Goal: Task Accomplishment & Management: Use online tool/utility

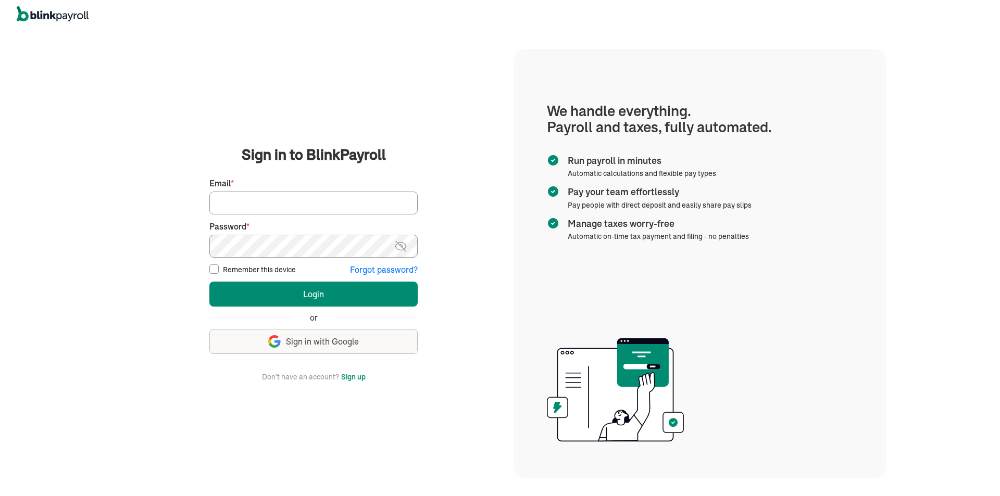
type input "mitchell.j.vargas@gmail.com"
click at [308, 280] on form "Sign in to BlinkPayroll Sign in 30-day free trial Sign up now, get 20% off for …" at bounding box center [313, 263] width 208 height 239
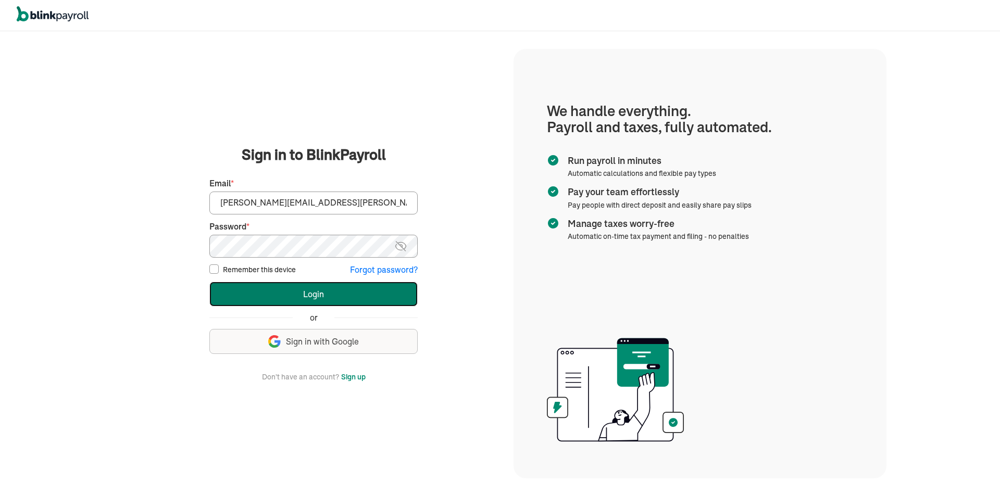
click at [315, 296] on button "Login" at bounding box center [313, 294] width 208 height 25
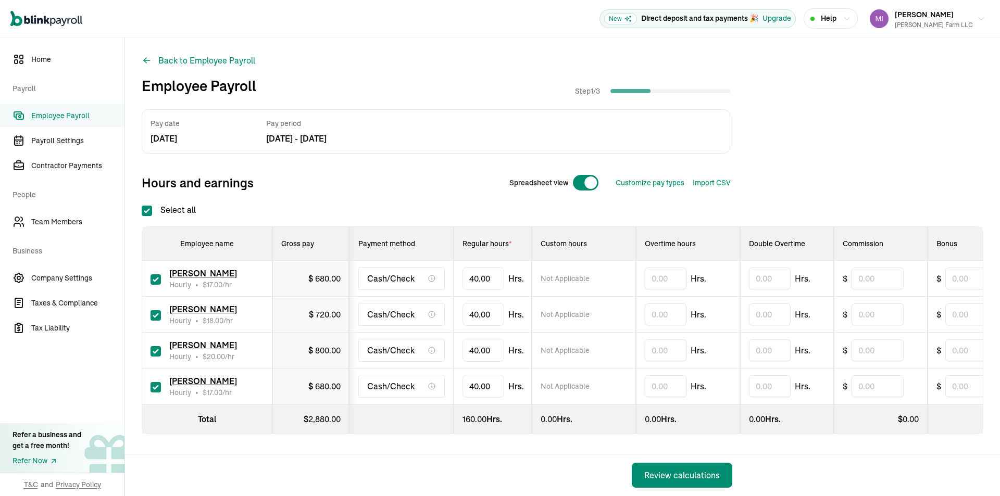
click at [569, 181] on div "Spreadsheet view" at bounding box center [554, 182] width 106 height 25
click at [582, 184] on div at bounding box center [585, 182] width 27 height 17
checkbox input "false"
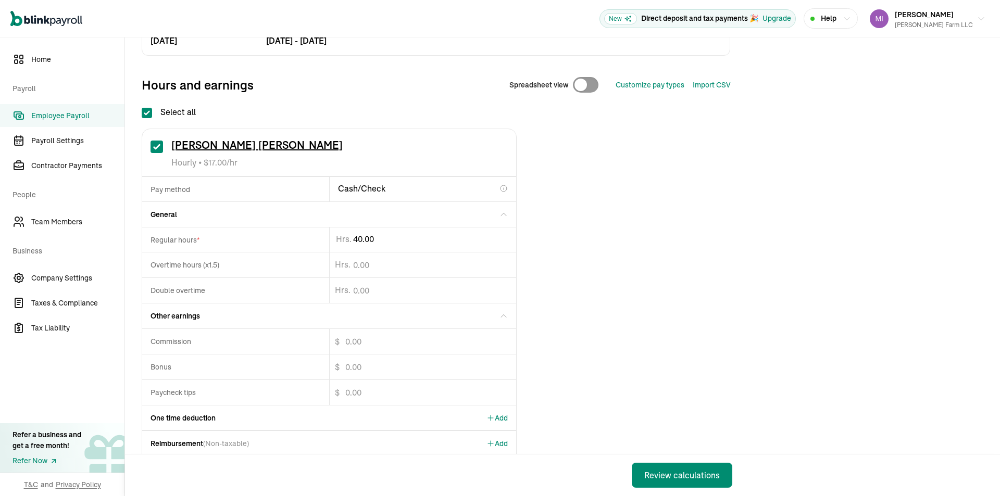
scroll to position [156, 0]
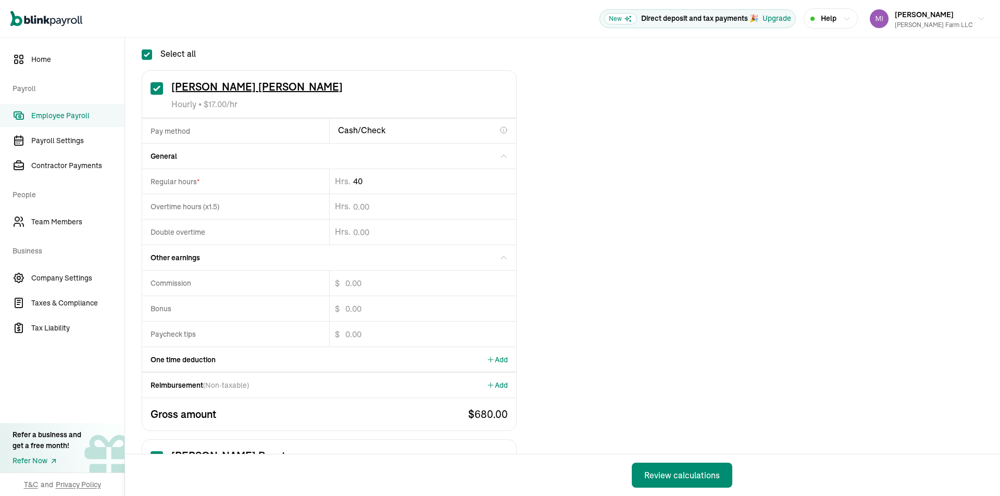
drag, startPoint x: 380, startPoint y: 187, endPoint x: 373, endPoint y: 187, distance: 7.3
type input "40.33"
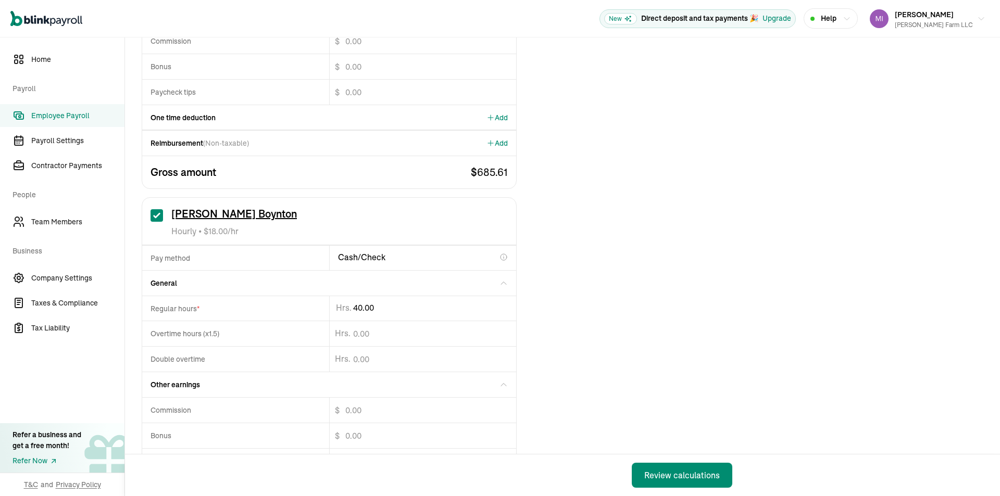
scroll to position [417, 0]
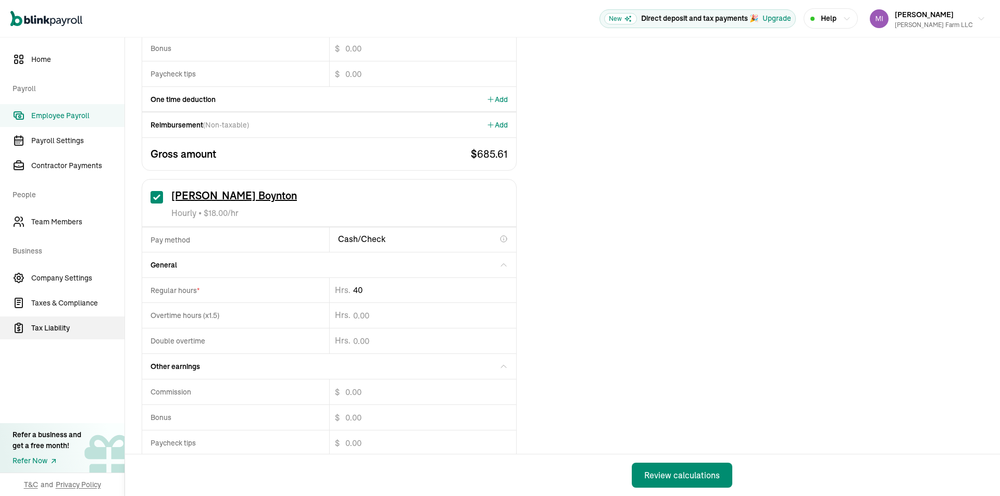
drag, startPoint x: 70, startPoint y: 324, endPoint x: 65, endPoint y: 313, distance: 11.9
type input "4"
type input "20"
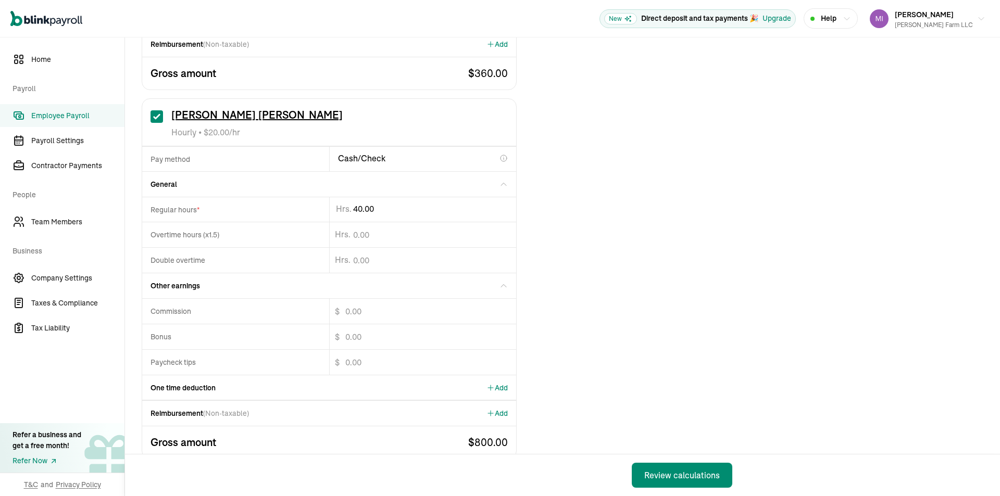
scroll to position [885, 0]
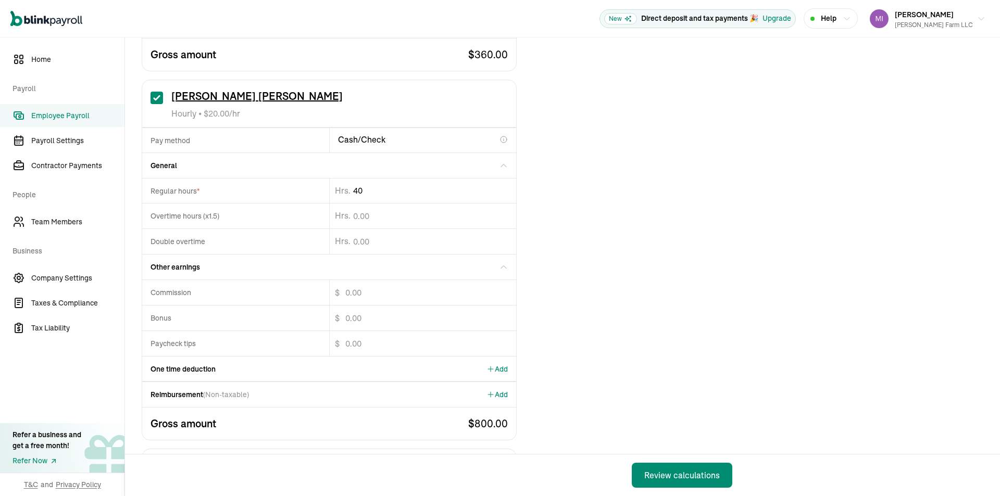
drag, startPoint x: 381, startPoint y: 190, endPoint x: 191, endPoint y: 199, distance: 190.3
type input "4"
type input "27.53"
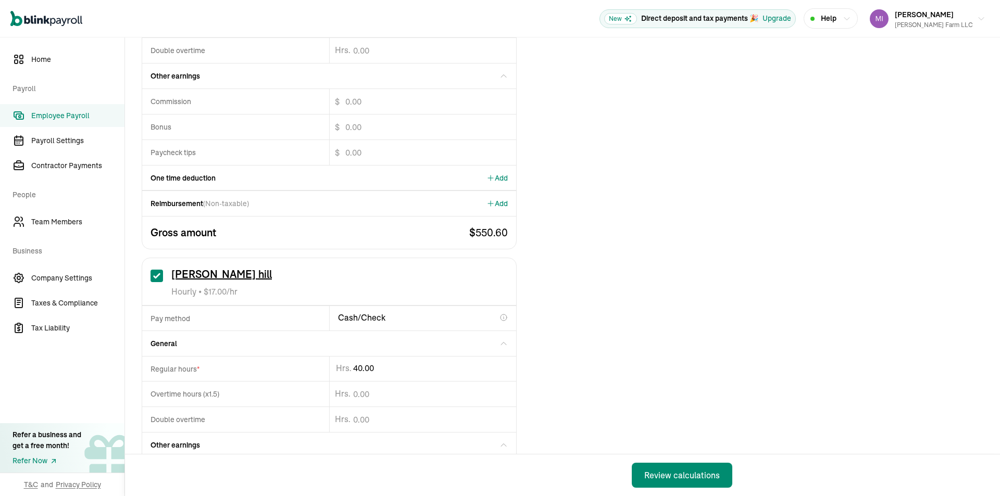
scroll to position [1146, 0]
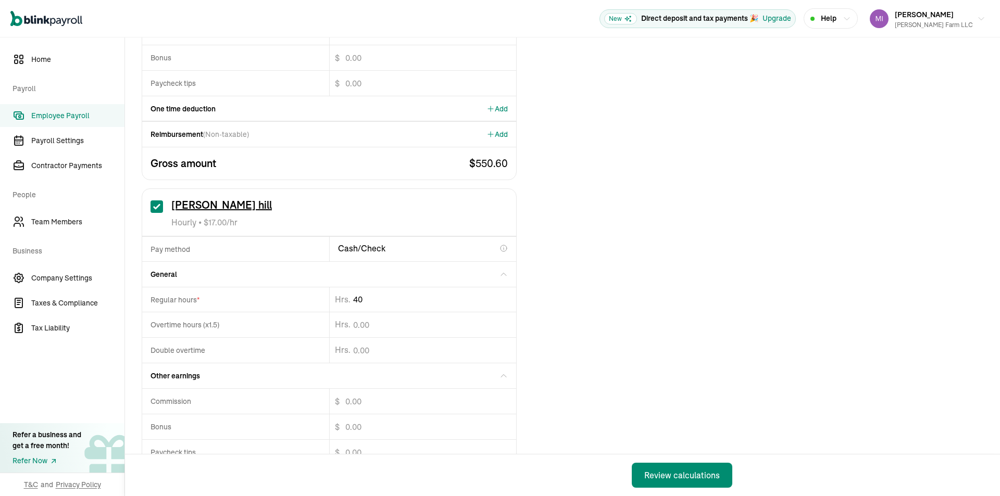
type input "4"
type input "22.93"
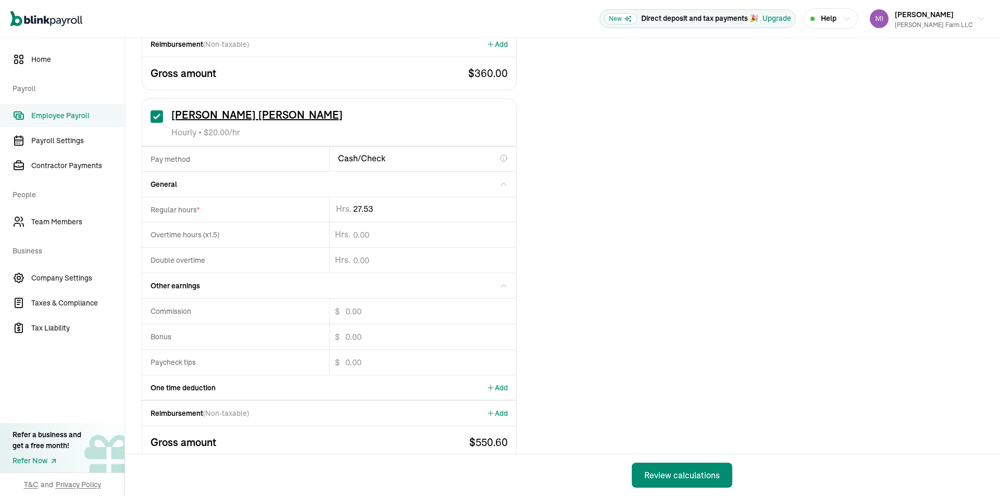
scroll to position [833, 0]
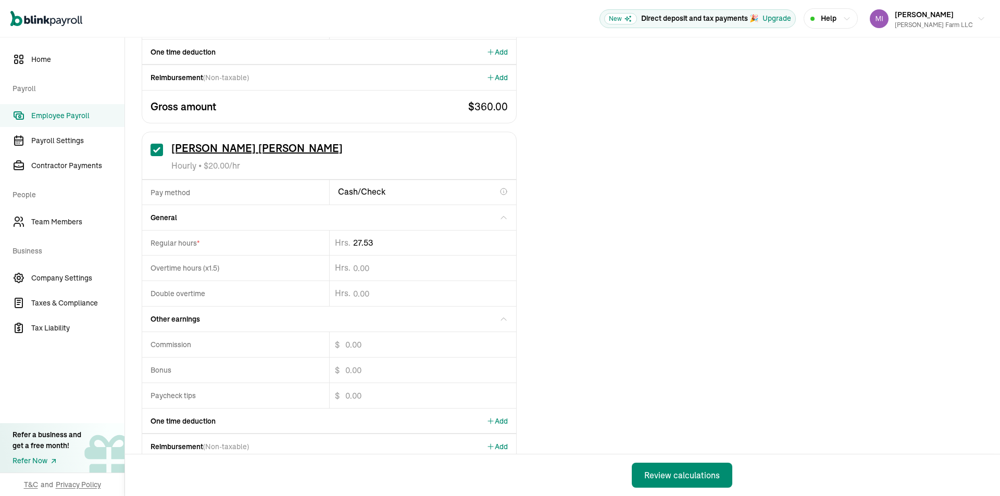
drag, startPoint x: 297, startPoint y: 244, endPoint x: 252, endPoint y: 243, distance: 45.8
type input "2"
type input "33.58"
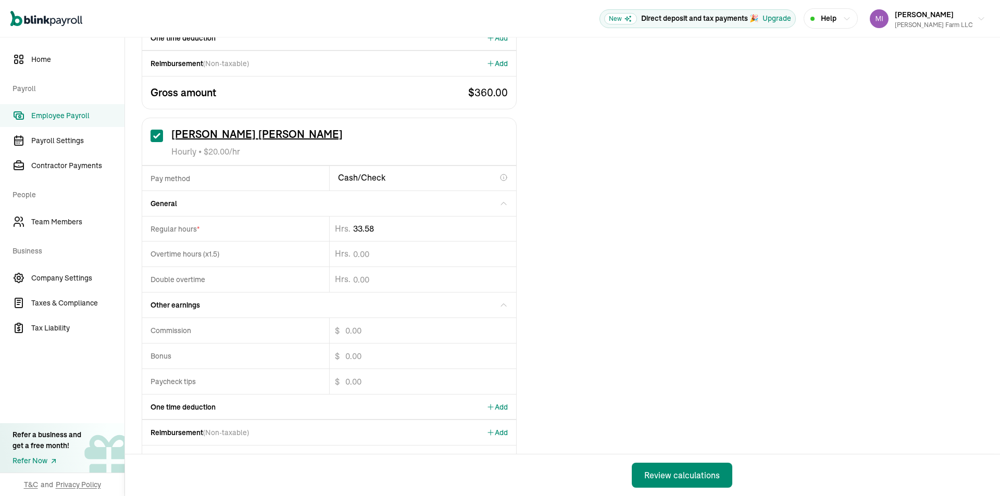
scroll to position [893, 0]
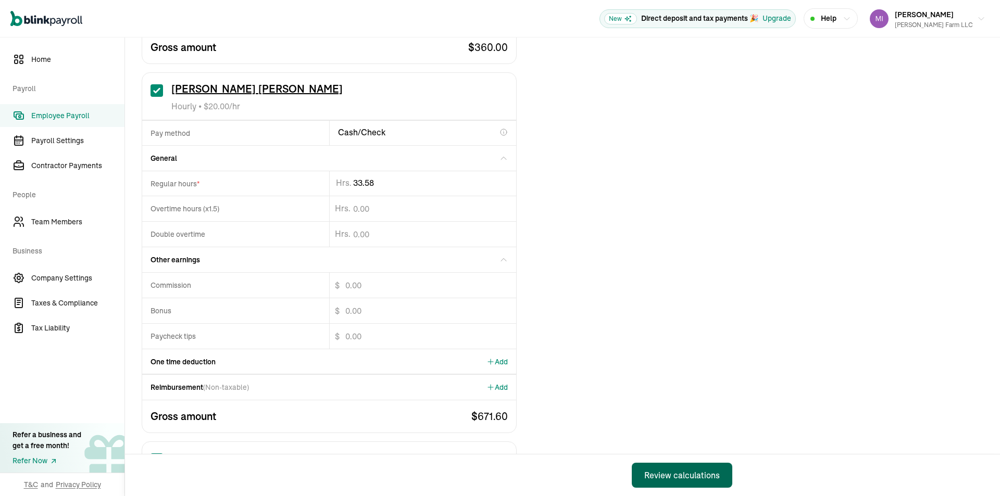
click at [713, 470] on div "Review calculations" at bounding box center [682, 475] width 76 height 12
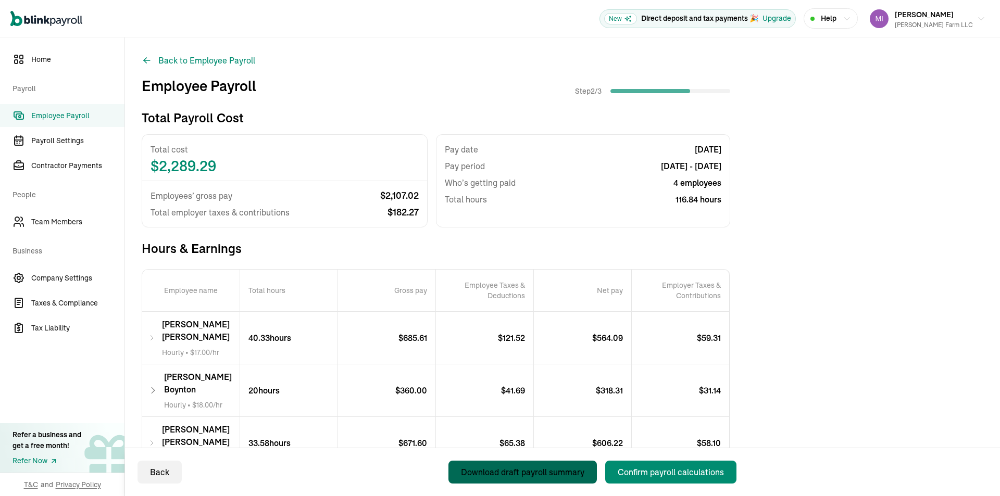
click at [546, 472] on div "Download draft payroll summary" at bounding box center [522, 472] width 123 height 12
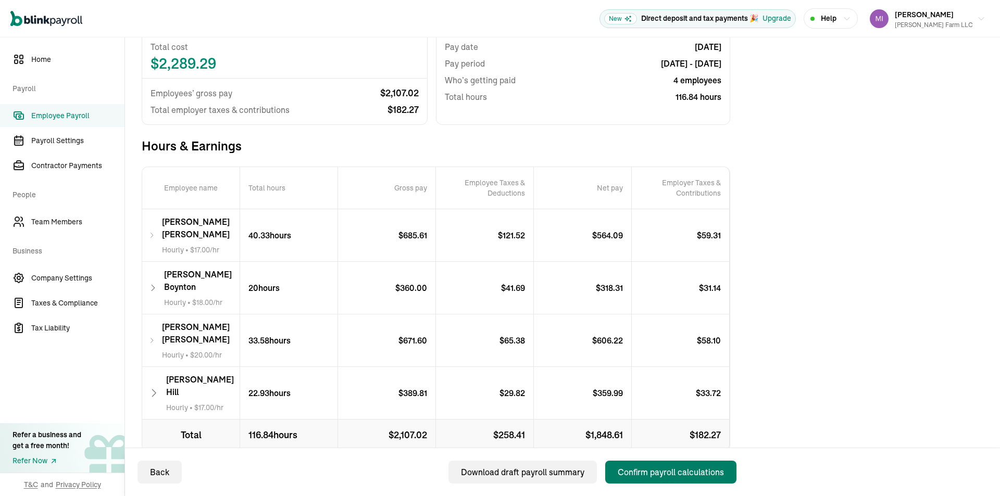
click at [656, 477] on div "Confirm payroll calculations" at bounding box center [671, 472] width 106 height 12
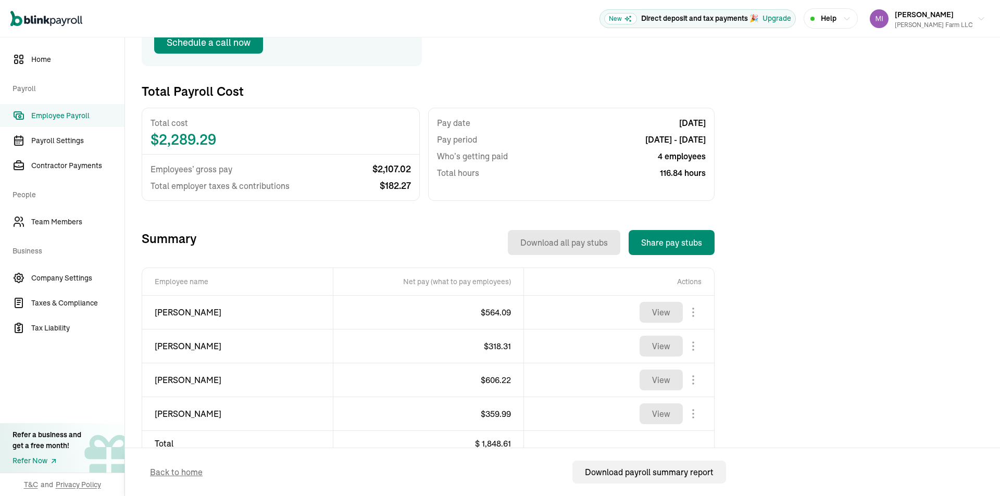
scroll to position [203, 0]
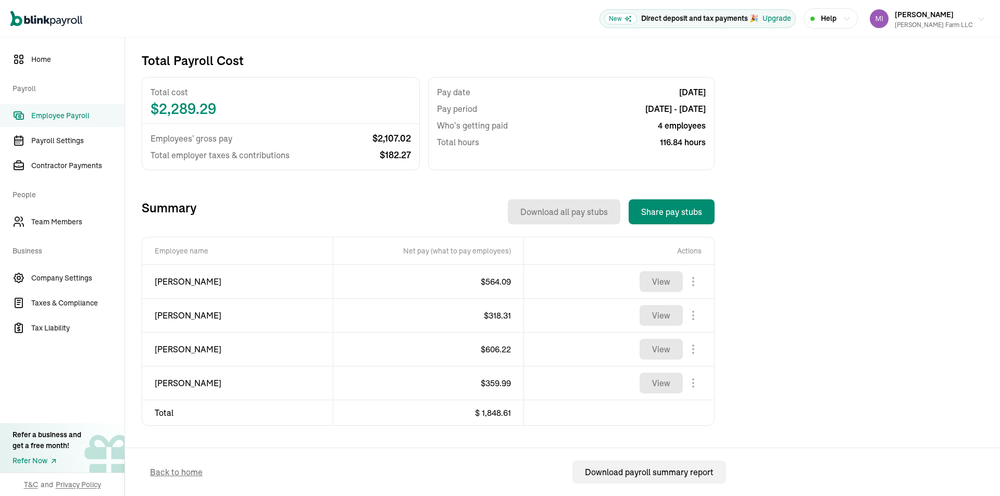
click at [958, 23] on div "Vargas Farm LLC" at bounding box center [934, 24] width 78 height 9
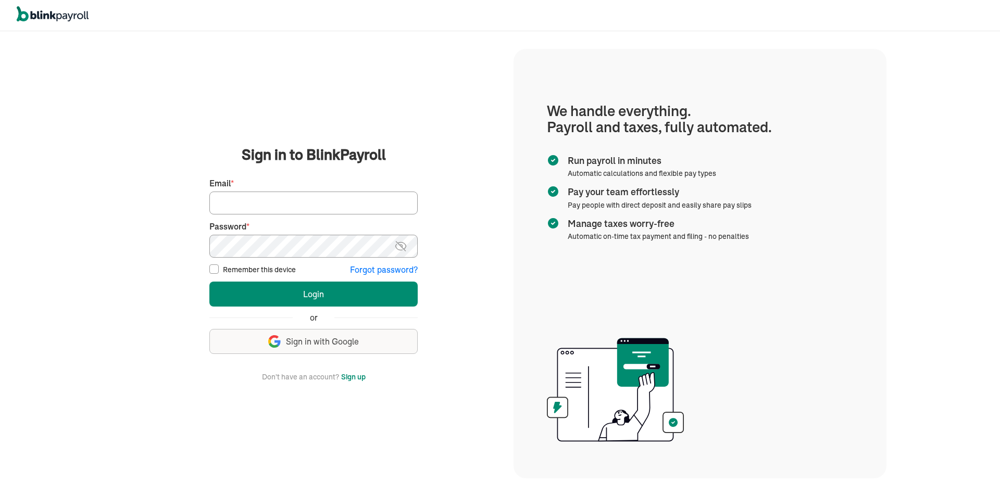
click at [267, 198] on input "Email *" at bounding box center [313, 203] width 208 height 23
type input "djvargas_01@hotmail.com"
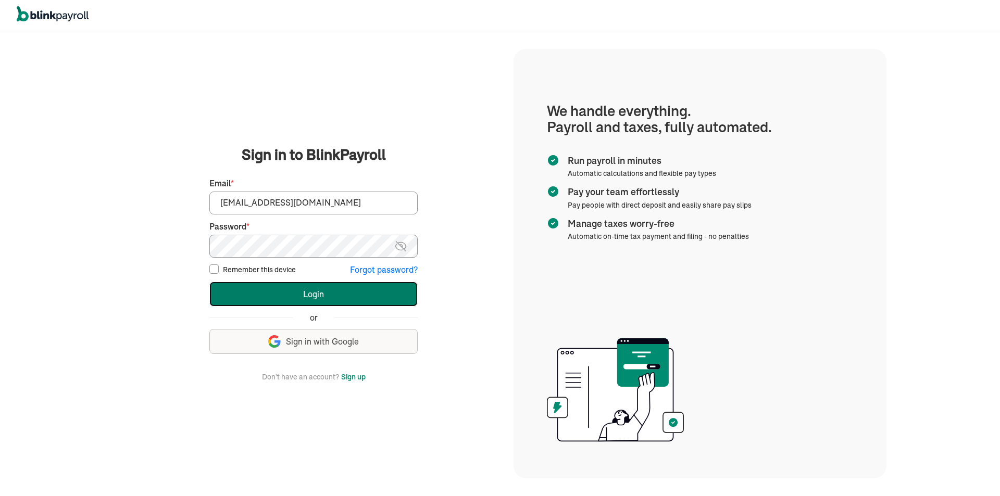
click at [330, 300] on button "Login" at bounding box center [313, 294] width 208 height 25
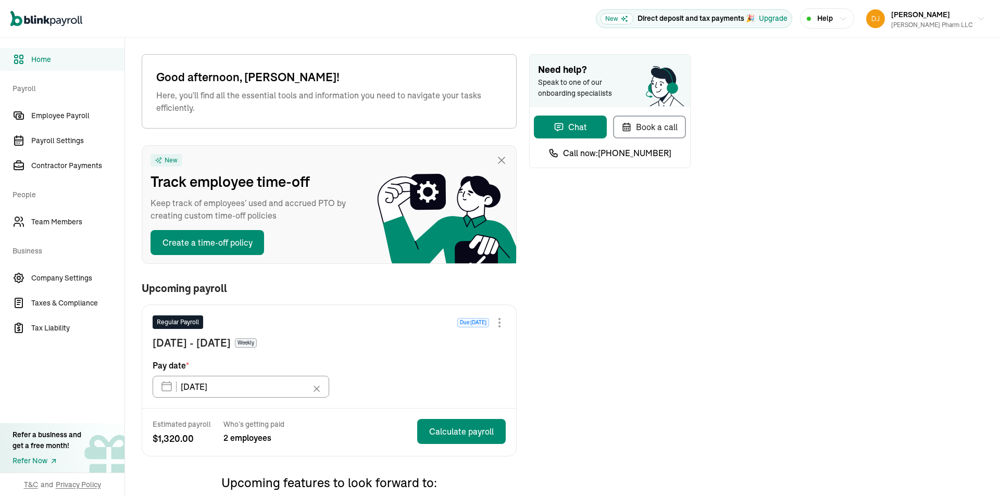
click at [609, 104] on div "Need help? Speak to one of our onboarding specialists" at bounding box center [610, 81] width 160 height 53
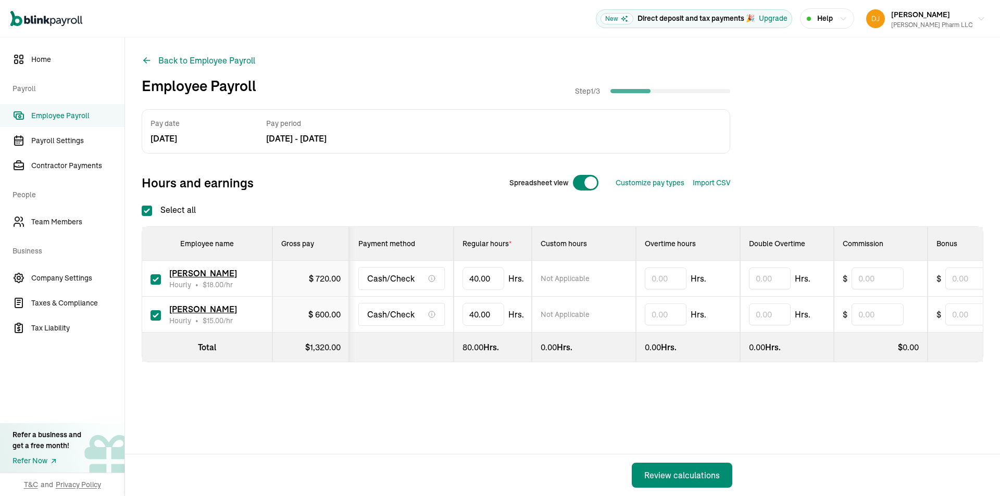
click at [572, 187] on div "Spreadsheet view" at bounding box center [554, 182] width 106 height 25
click at [574, 186] on div at bounding box center [585, 182] width 27 height 17
checkbox input "false"
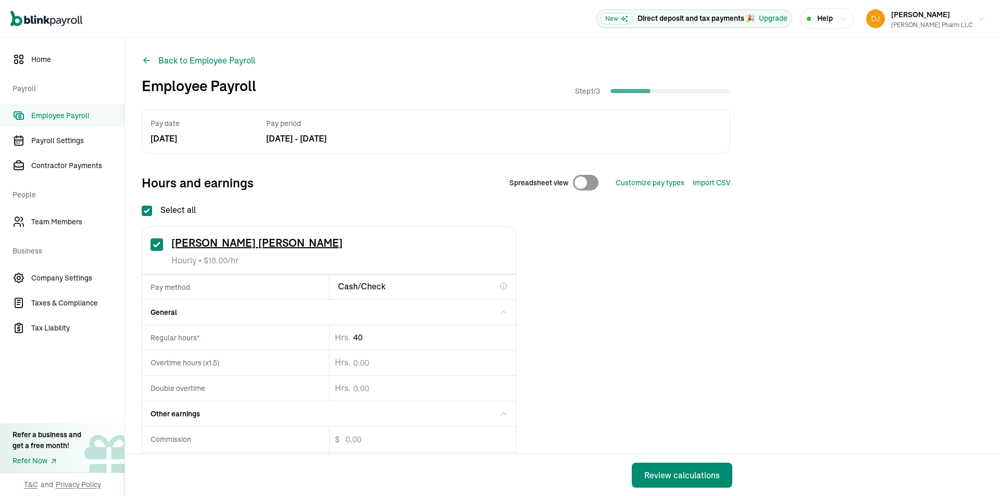
drag, startPoint x: 387, startPoint y: 344, endPoint x: 170, endPoint y: 393, distance: 222.7
click at [176, 392] on div "Regular hours * 40 Hrs. Overtime hours (x1.5) Hrs. Double overtime Hrs." at bounding box center [329, 363] width 374 height 76
type input "29.8"
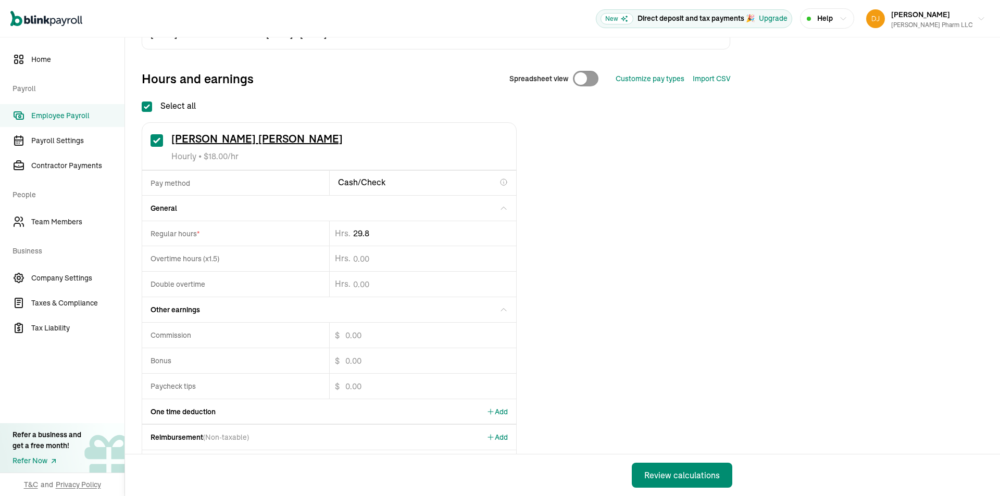
click at [313, 414] on div "One time deduction Add" at bounding box center [329, 411] width 374 height 25
click at [499, 419] on button "Add" at bounding box center [496, 411] width 21 height 25
click at [179, 431] on input "text" at bounding box center [235, 436] width 186 height 24
type input "state tax"
drag, startPoint x: 362, startPoint y: 434, endPoint x: 357, endPoint y: 431, distance: 6.3
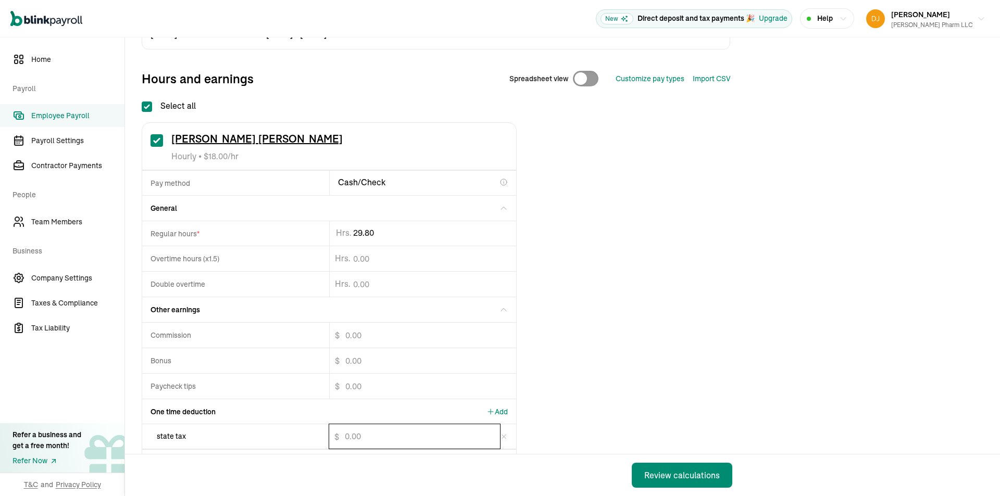
click at [361, 434] on input "$" at bounding box center [414, 436] width 171 height 24
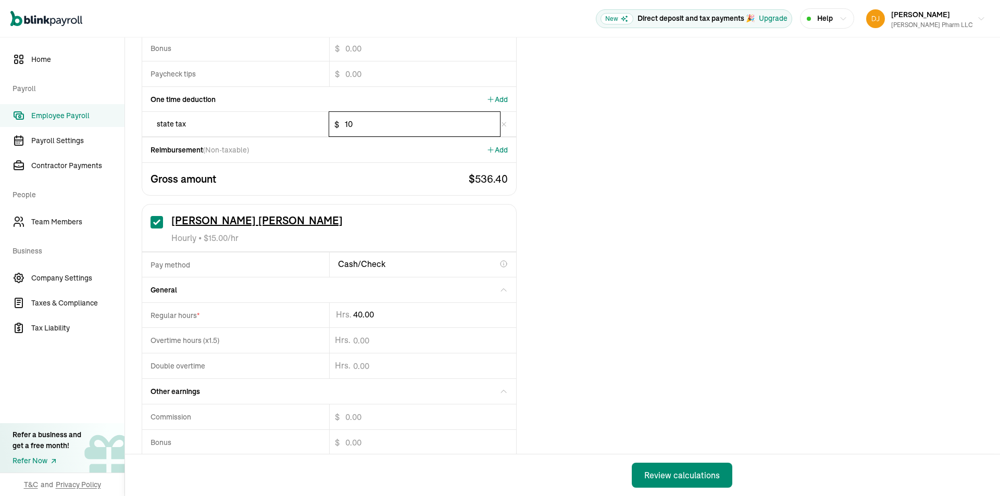
type input "10"
drag, startPoint x: 393, startPoint y: 315, endPoint x: 280, endPoint y: 321, distance: 113.2
drag, startPoint x: 360, startPoint y: 320, endPoint x: 303, endPoint y: 321, distance: 57.3
click at [307, 322] on div "Regular hours * 40 Hrs." at bounding box center [329, 315] width 374 height 25
type input "25.23"
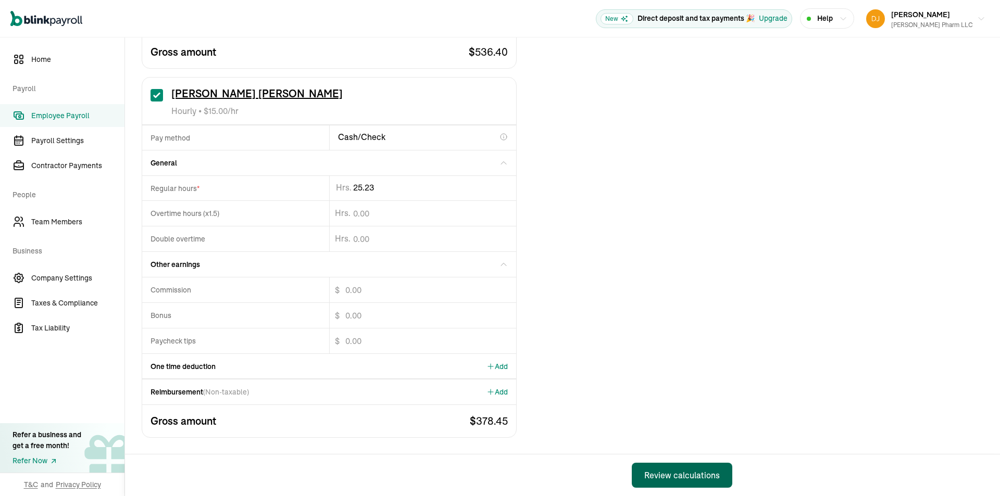
click at [720, 474] on button "Review calculations" at bounding box center [682, 475] width 101 height 25
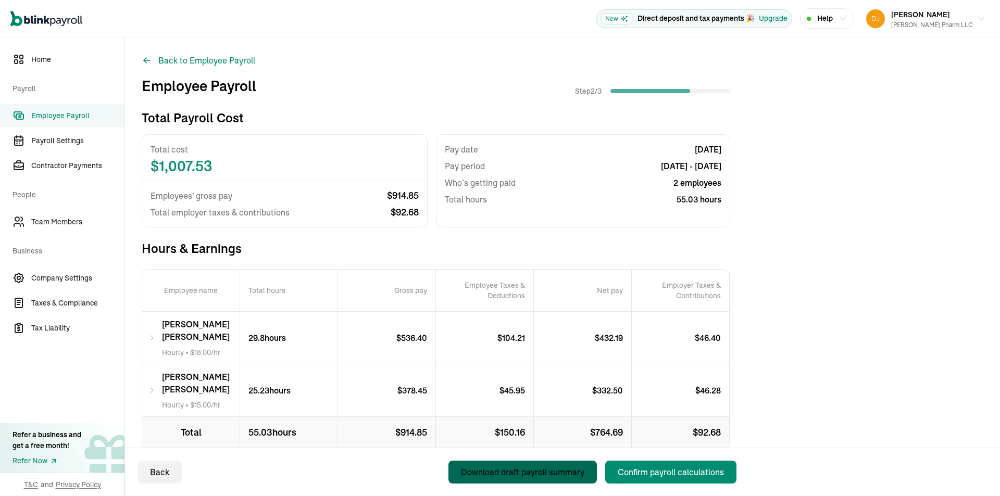
click at [571, 474] on div "Download draft payroll summary" at bounding box center [522, 472] width 123 height 12
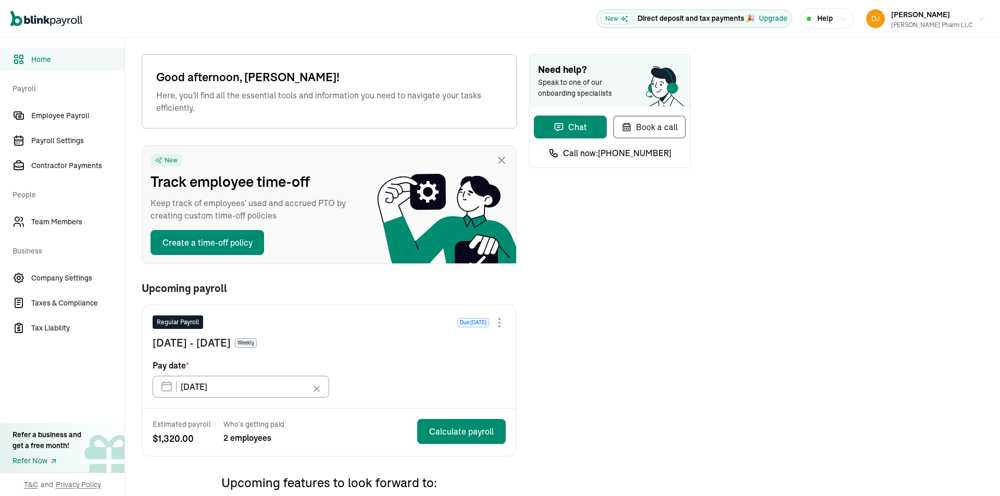
click at [609, 104] on div "Need help? Speak to one of our onboarding specialists" at bounding box center [610, 81] width 160 height 53
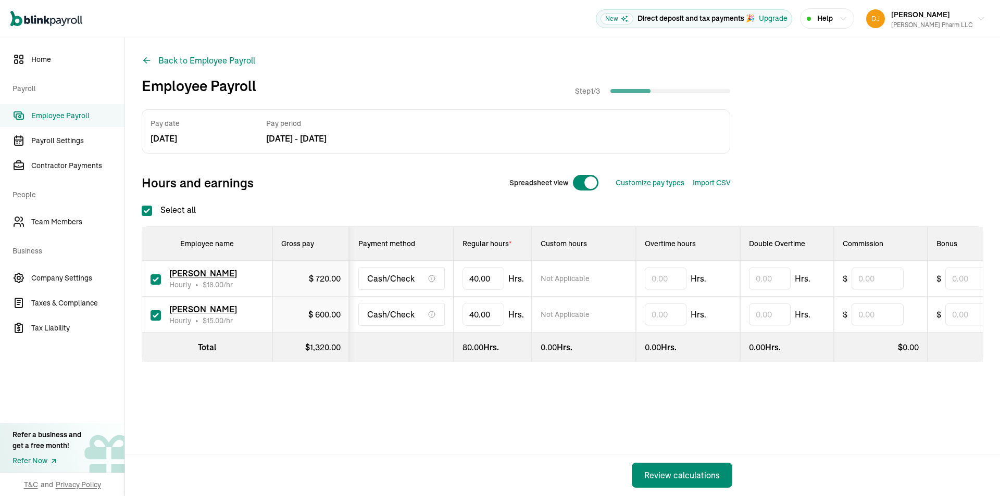
click at [572, 187] on div "Spreadsheet view" at bounding box center [554, 182] width 106 height 25
click at [574, 186] on div at bounding box center [585, 182] width 27 height 17
checkbox input "false"
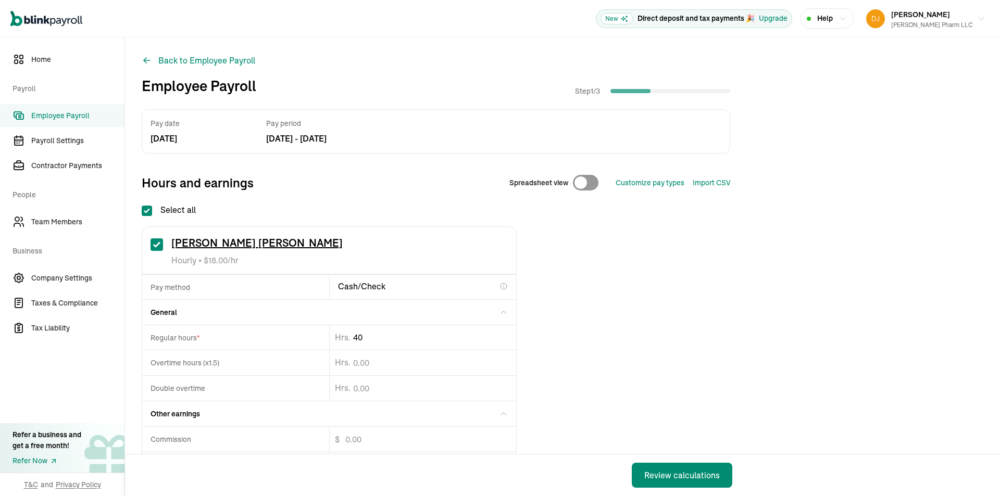
drag, startPoint x: 387, startPoint y: 344, endPoint x: 170, endPoint y: 393, distance: 222.7
click at [176, 392] on div "Regular hours * 40 Hrs. Overtime hours (x1.5) Hrs. Double overtime Hrs." at bounding box center [329, 363] width 374 height 76
type input "29.8"
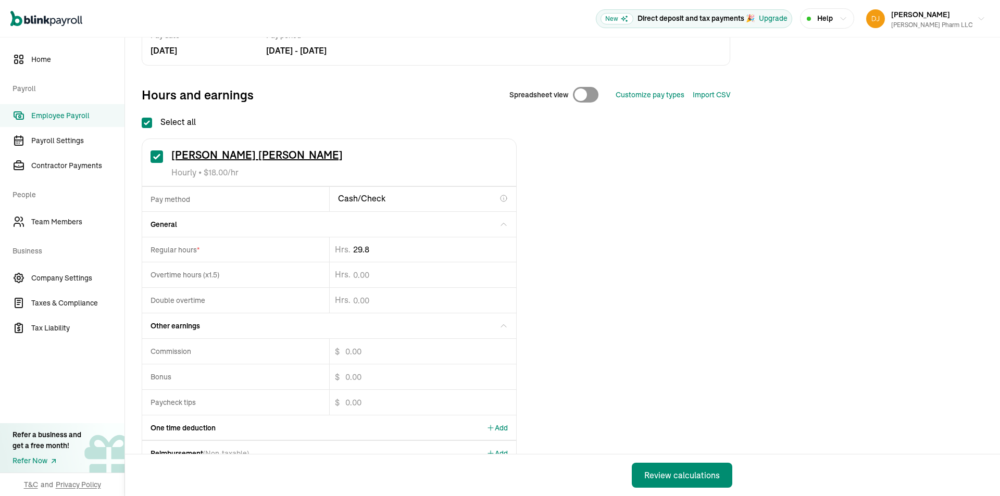
scroll to position [104, 0]
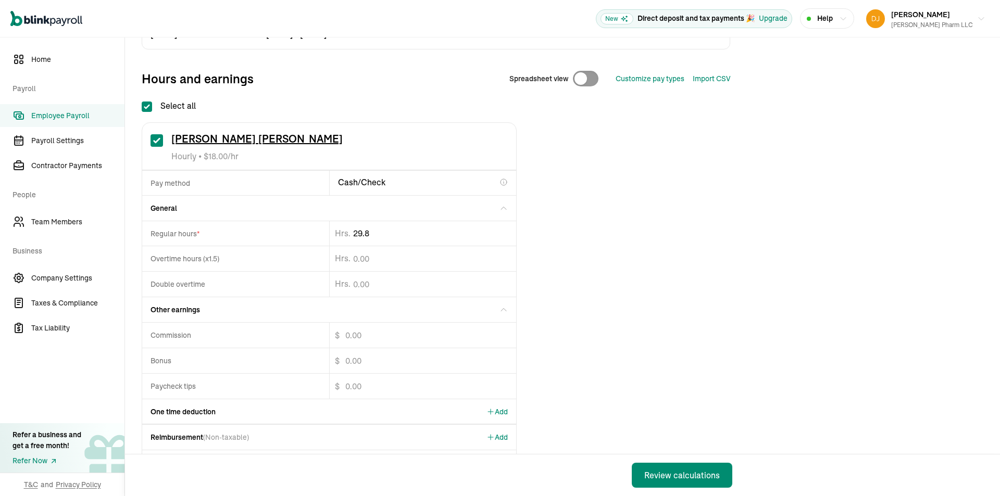
click at [313, 414] on div "One time deduction Add" at bounding box center [329, 411] width 374 height 25
click at [499, 419] on button "Add" at bounding box center [496, 411] width 21 height 25
click at [179, 431] on input "text" at bounding box center [235, 436] width 186 height 24
type input "state tax"
drag, startPoint x: 362, startPoint y: 434, endPoint x: 357, endPoint y: 431, distance: 6.3
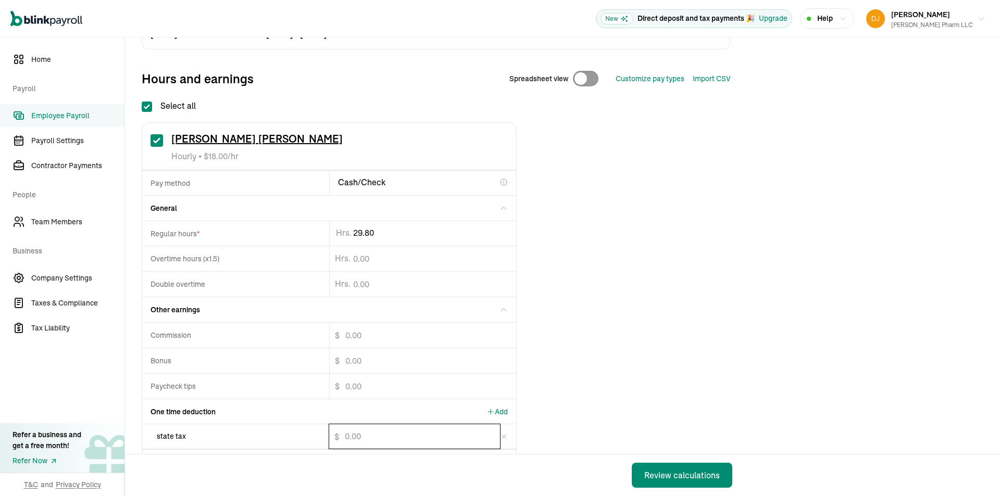
click at [361, 434] on input "$" at bounding box center [414, 436] width 171 height 24
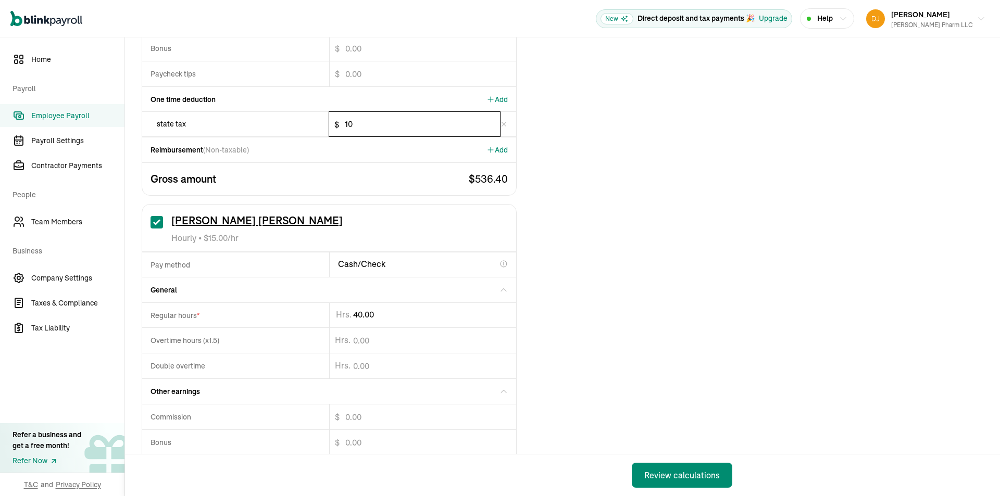
scroll to position [0, 0]
type input "10"
drag, startPoint x: 393, startPoint y: 315, endPoint x: 280, endPoint y: 321, distance: 113.2
drag, startPoint x: 362, startPoint y: 320, endPoint x: 303, endPoint y: 321, distance: 59.9
click at [307, 322] on div "Regular hours * 40 Hrs." at bounding box center [329, 315] width 374 height 25
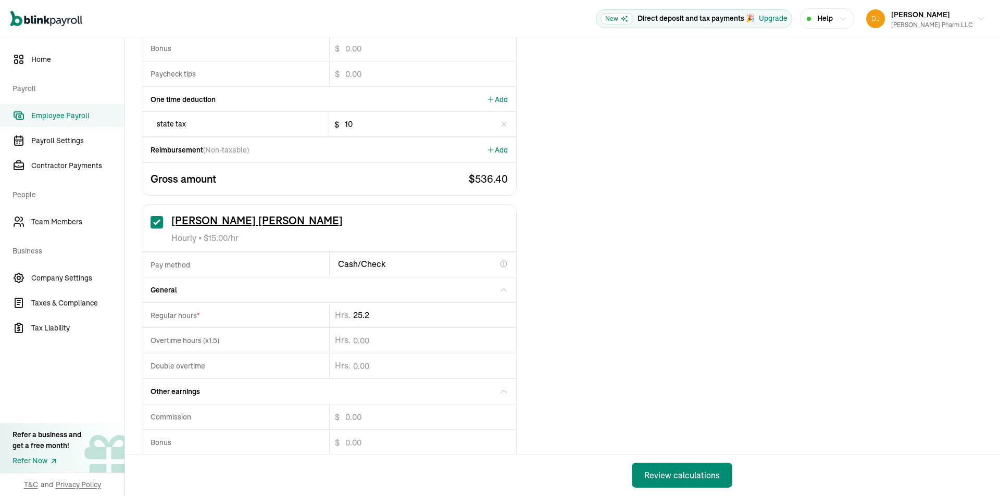
type input "25.23"
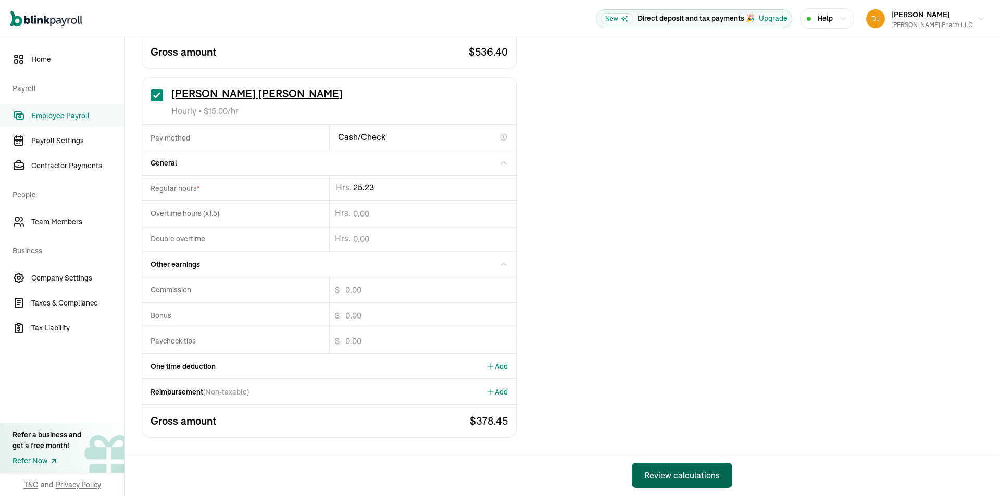
click at [720, 474] on button "Review calculations" at bounding box center [682, 475] width 101 height 25
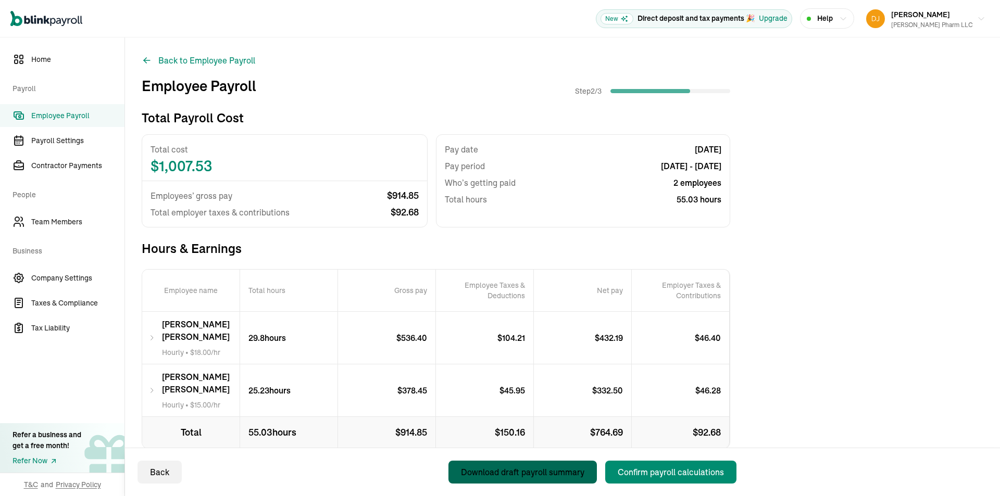
click at [571, 474] on div "Download draft payroll summary" at bounding box center [522, 472] width 123 height 12
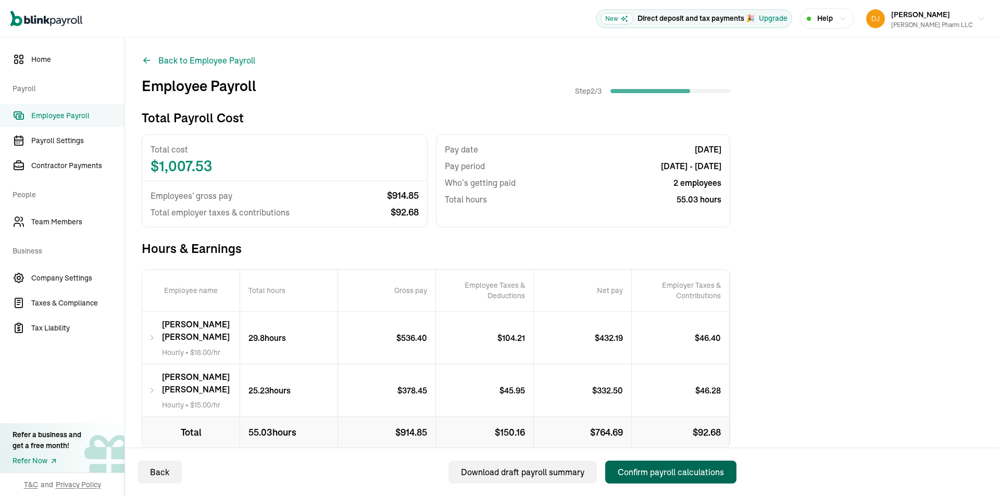
click at [703, 467] on div "Confirm payroll calculations" at bounding box center [671, 472] width 106 height 12
